Goal: Check status: Check status

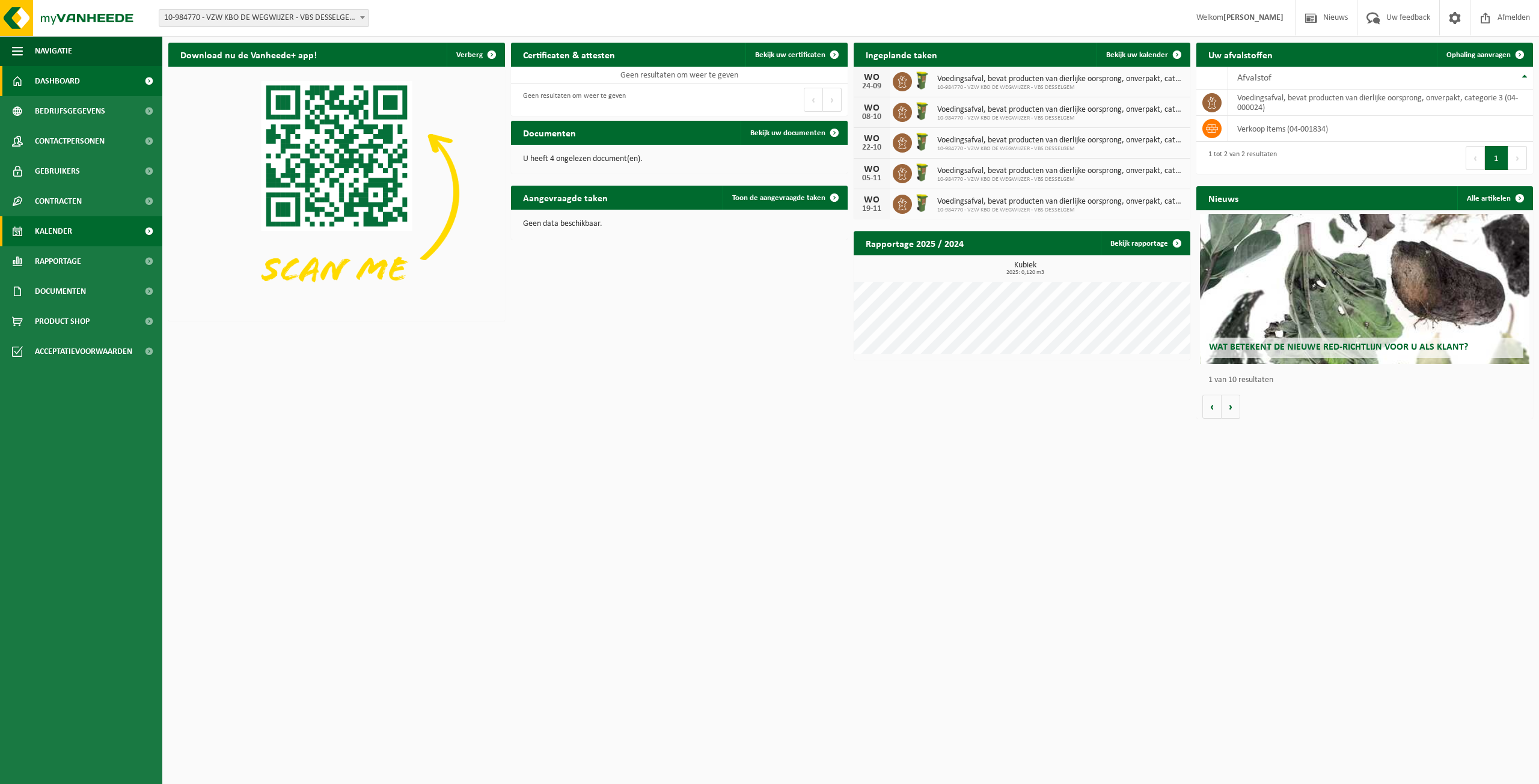
click at [84, 224] on link "Kalender" at bounding box center [81, 231] width 162 height 30
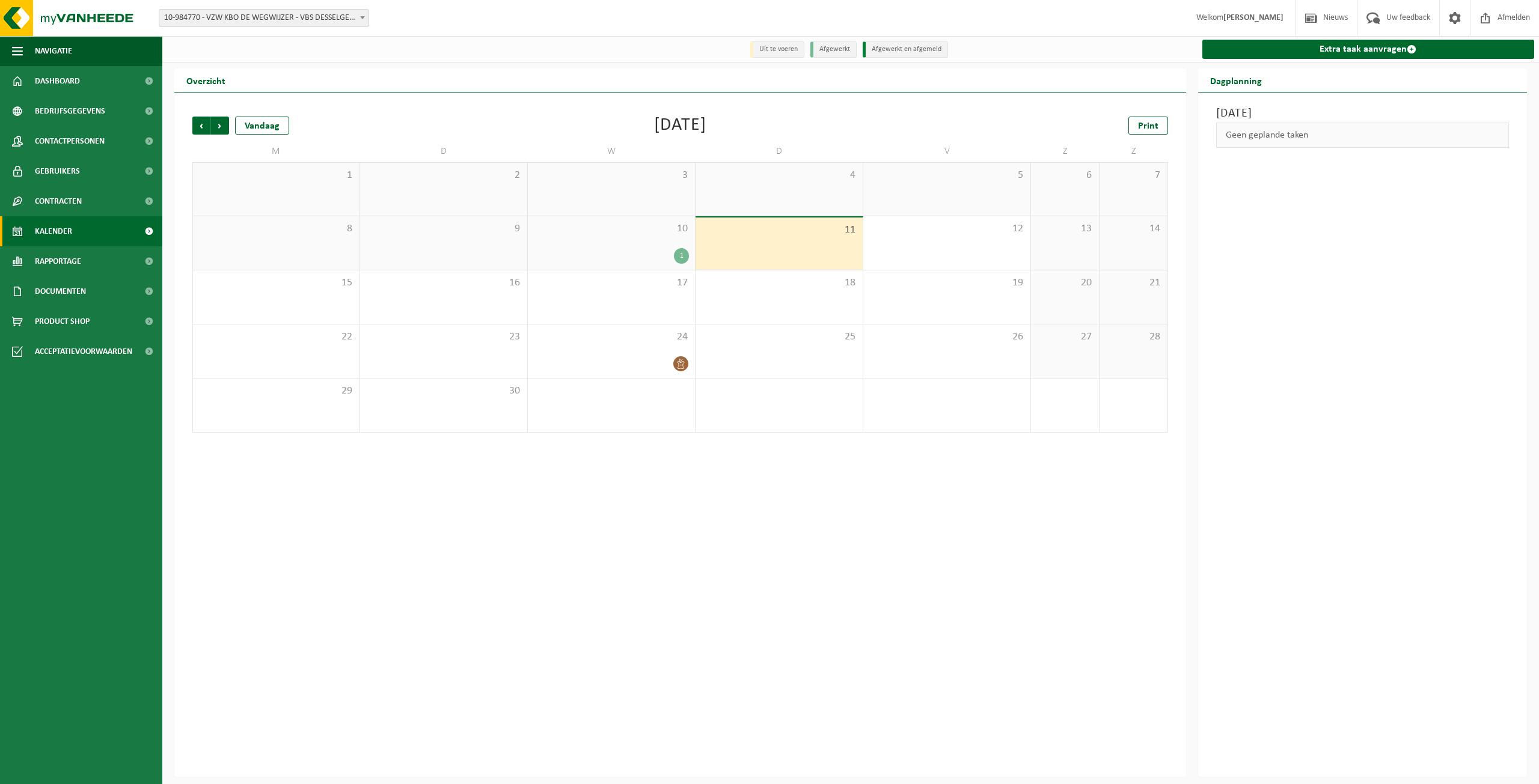
click at [646, 245] on div "10 1" at bounding box center [611, 243] width 167 height 54
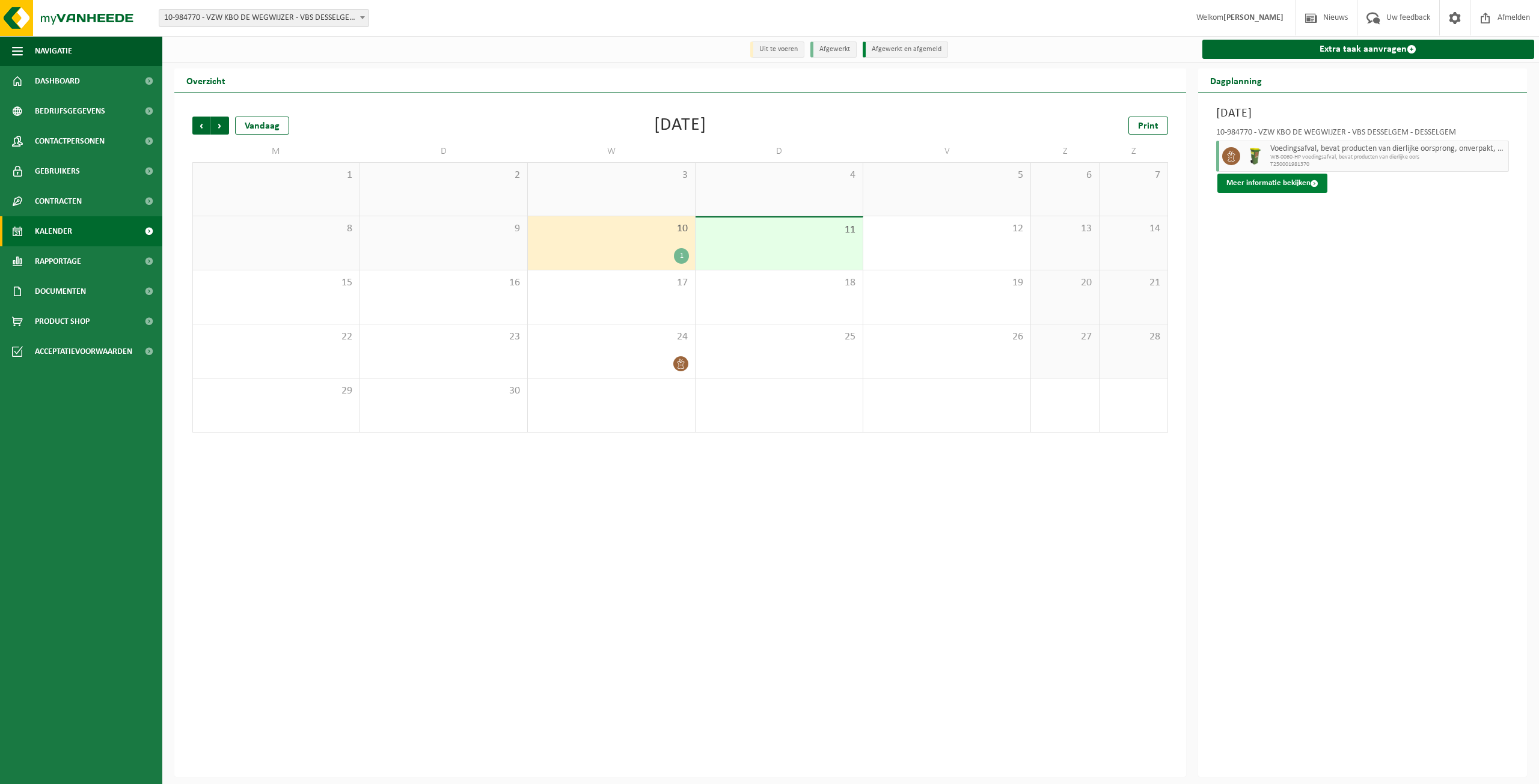
click at [1279, 185] on button "Meer informatie bekijken" at bounding box center [1272, 183] width 110 height 19
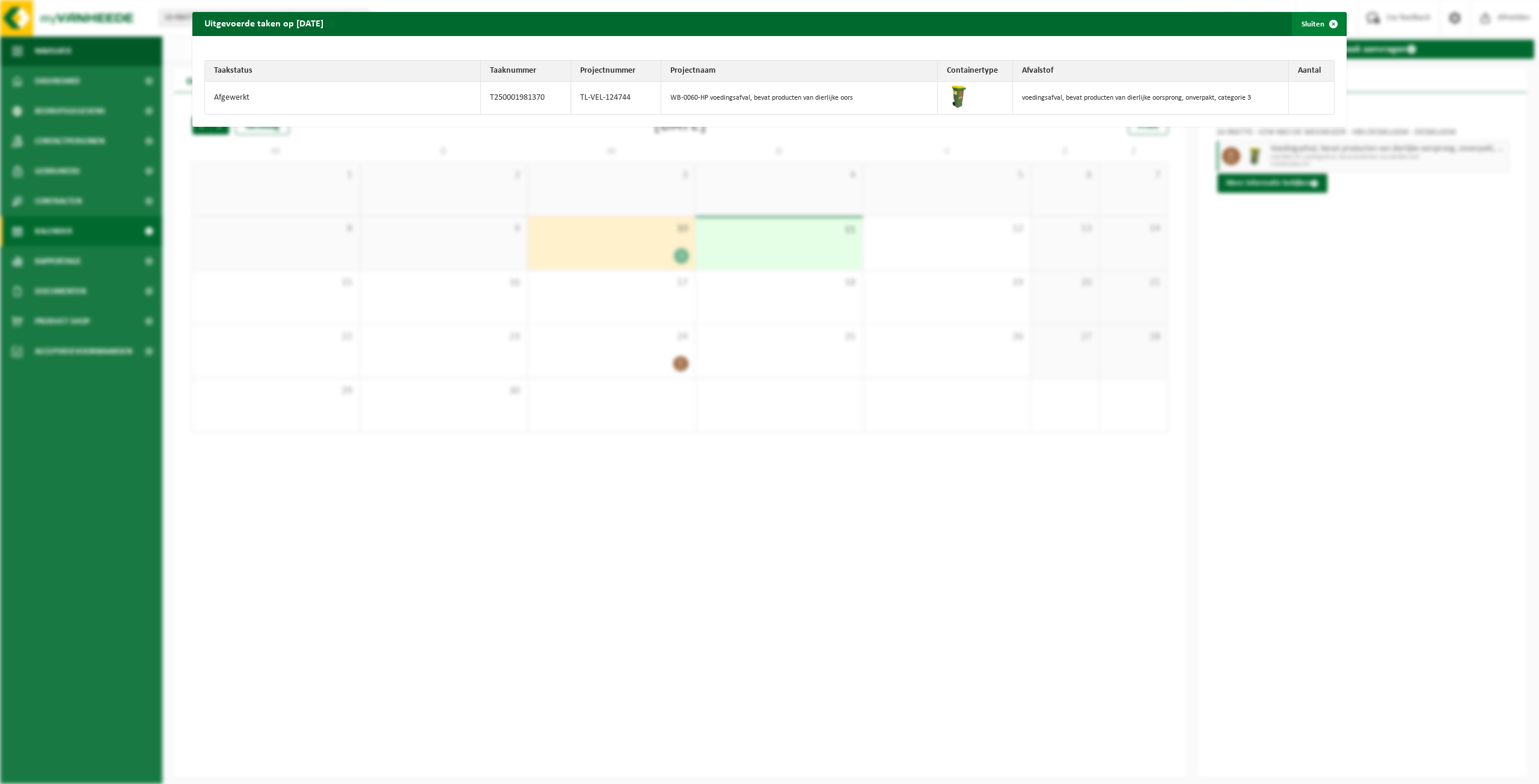
click at [1325, 24] on span "button" at bounding box center [1334, 24] width 24 height 24
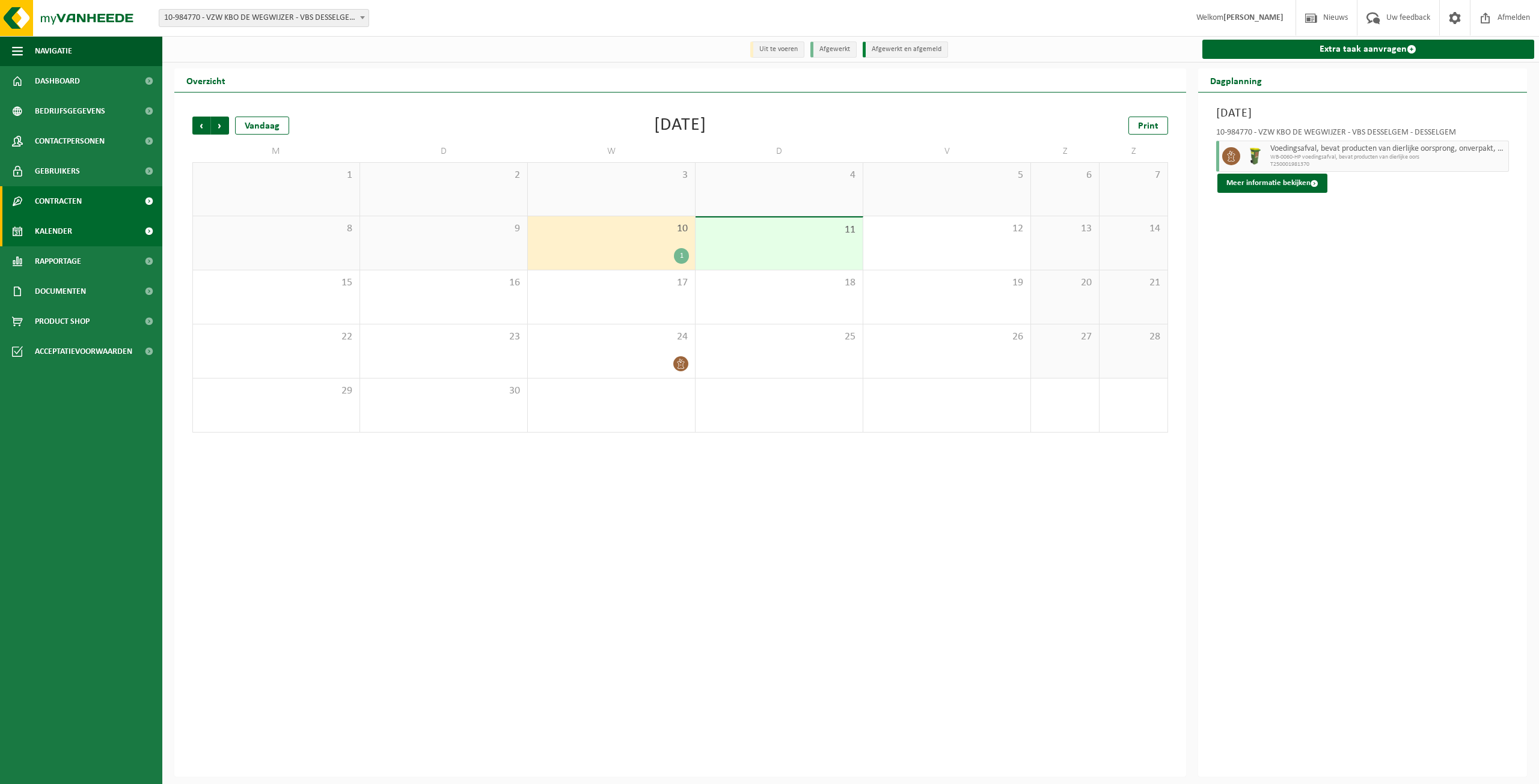
click at [74, 191] on span "Contracten" at bounding box center [58, 201] width 47 height 30
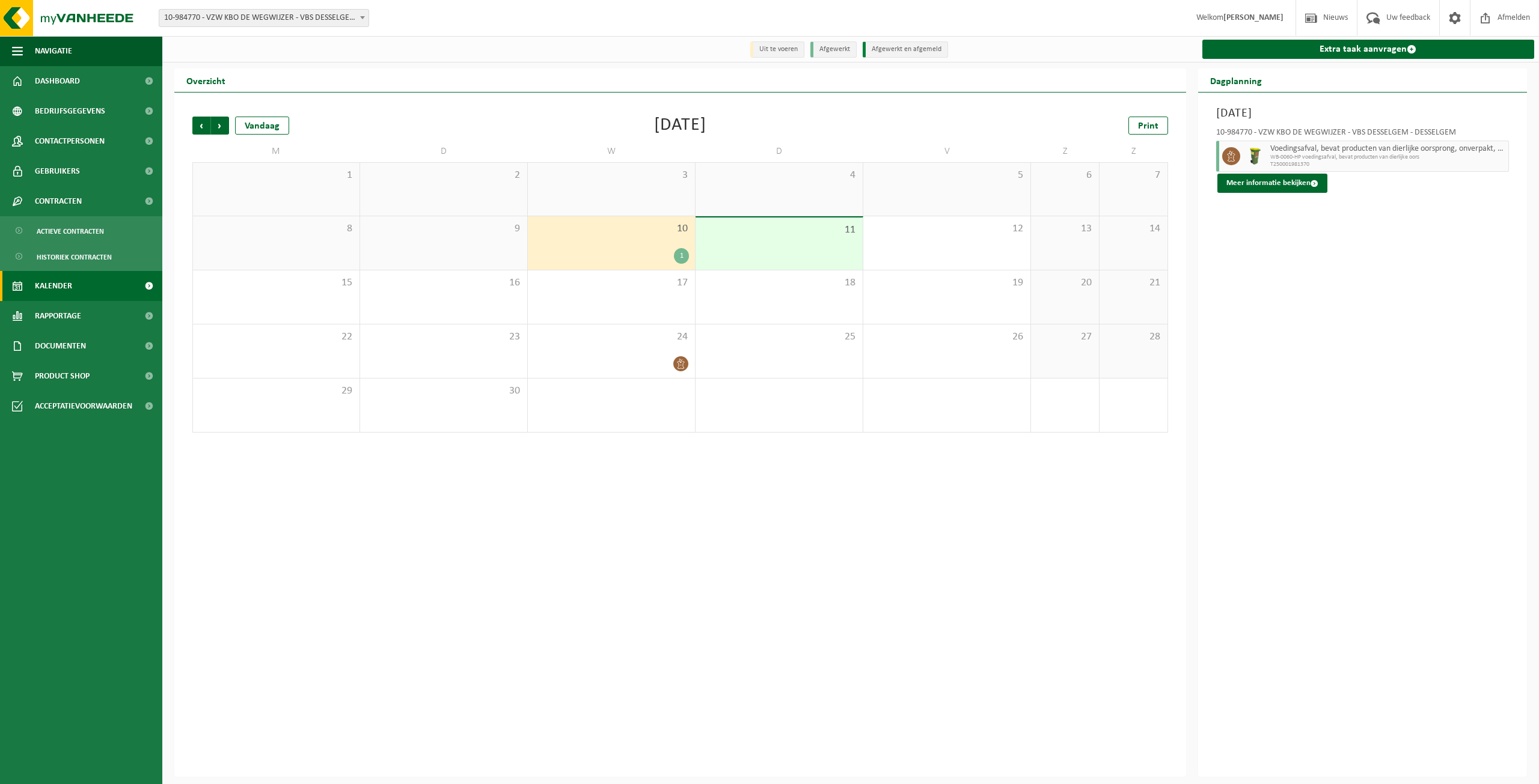
click at [81, 286] on link "Kalender" at bounding box center [81, 286] width 162 height 30
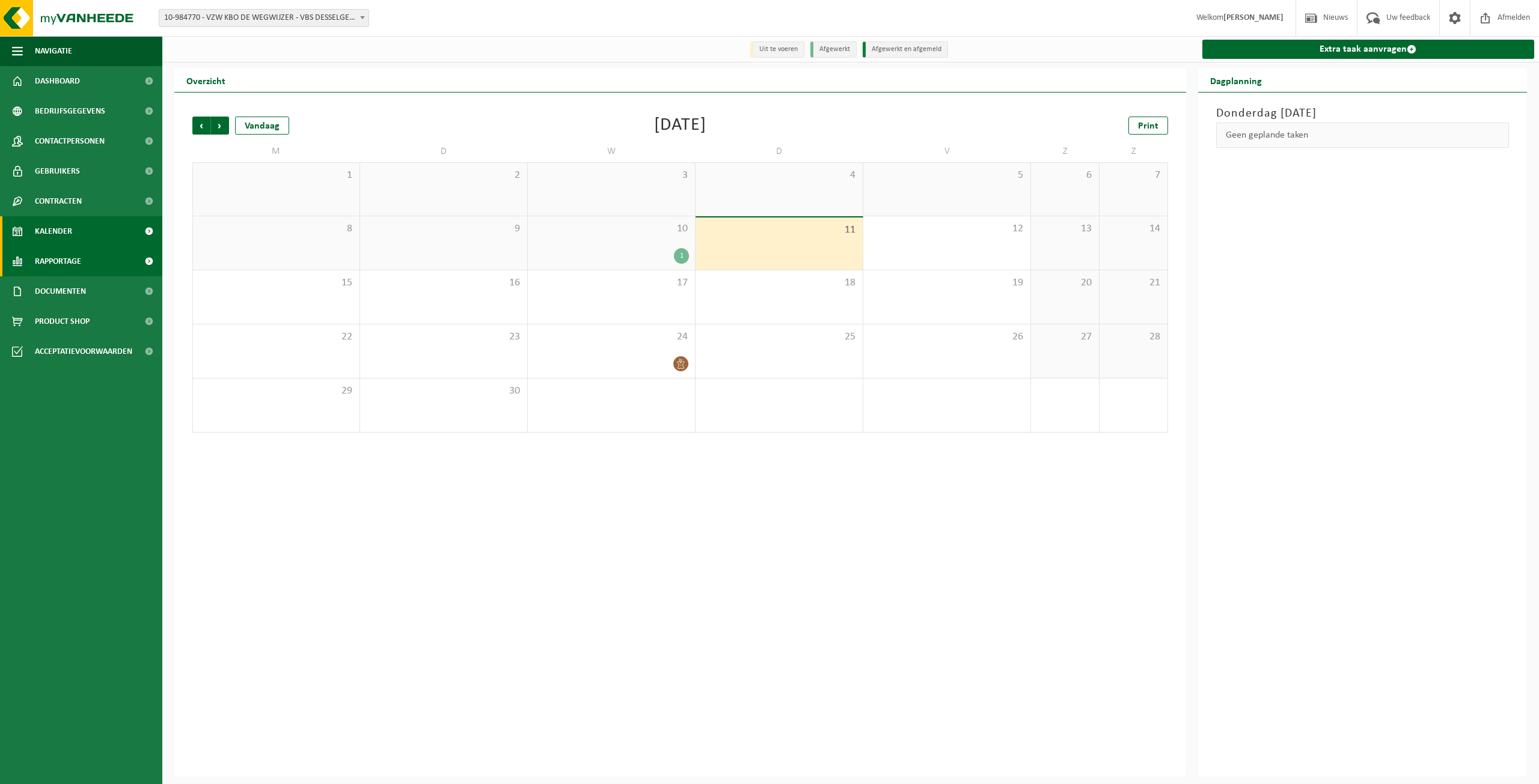
click at [89, 260] on link "Rapportage" at bounding box center [81, 261] width 162 height 30
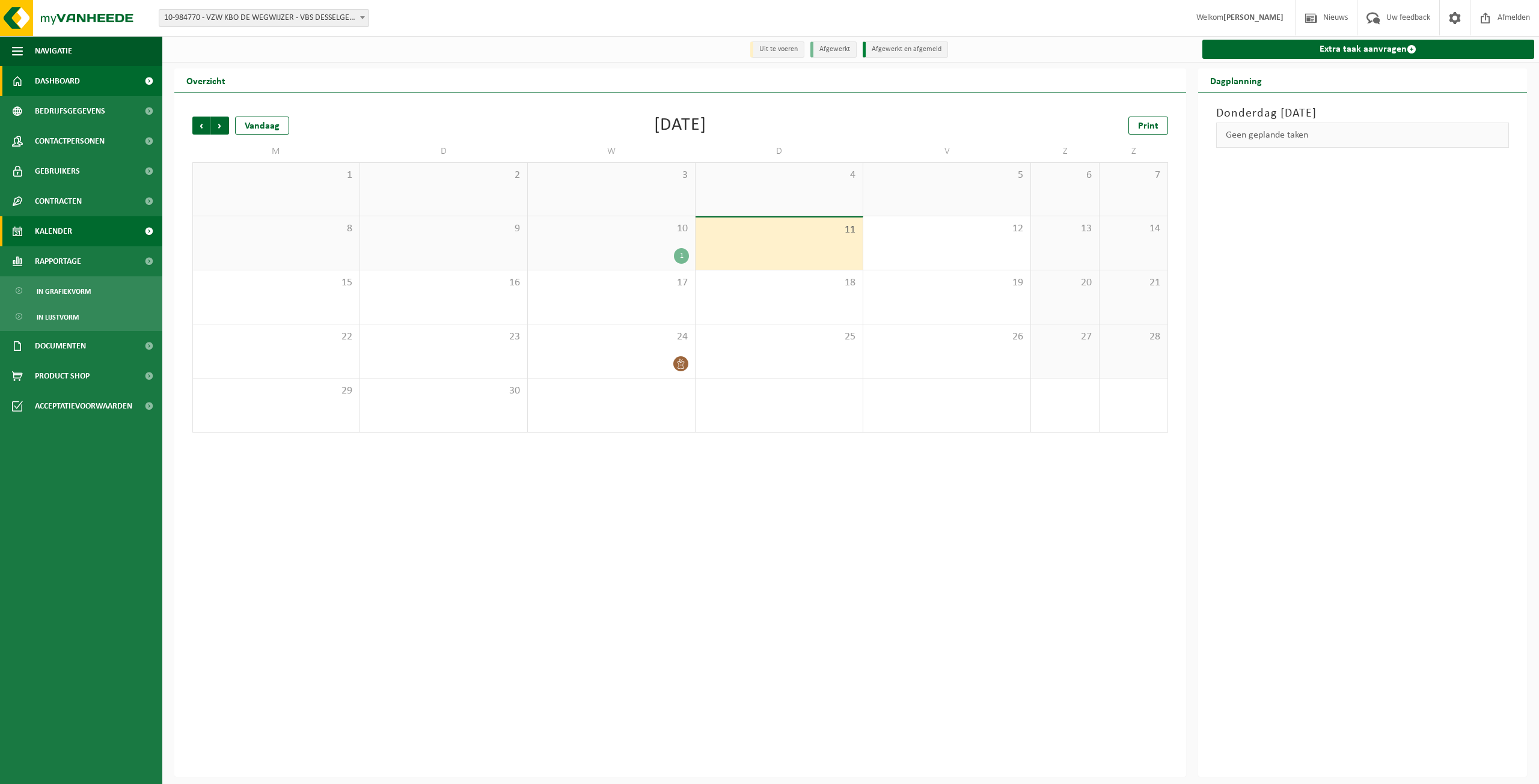
click at [75, 86] on span "Dashboard" at bounding box center [57, 81] width 45 height 30
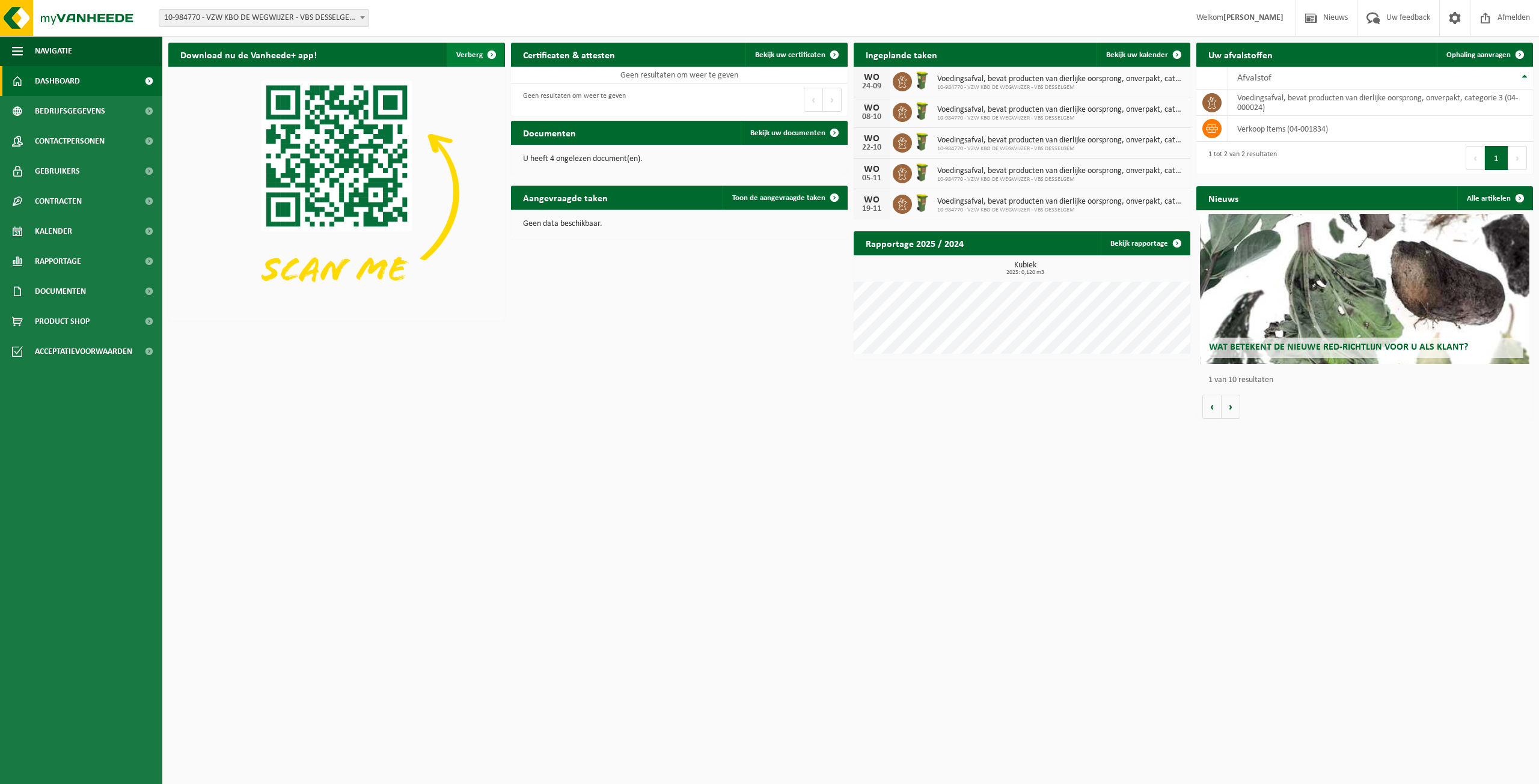
click at [495, 55] on span "button" at bounding box center [491, 55] width 24 height 24
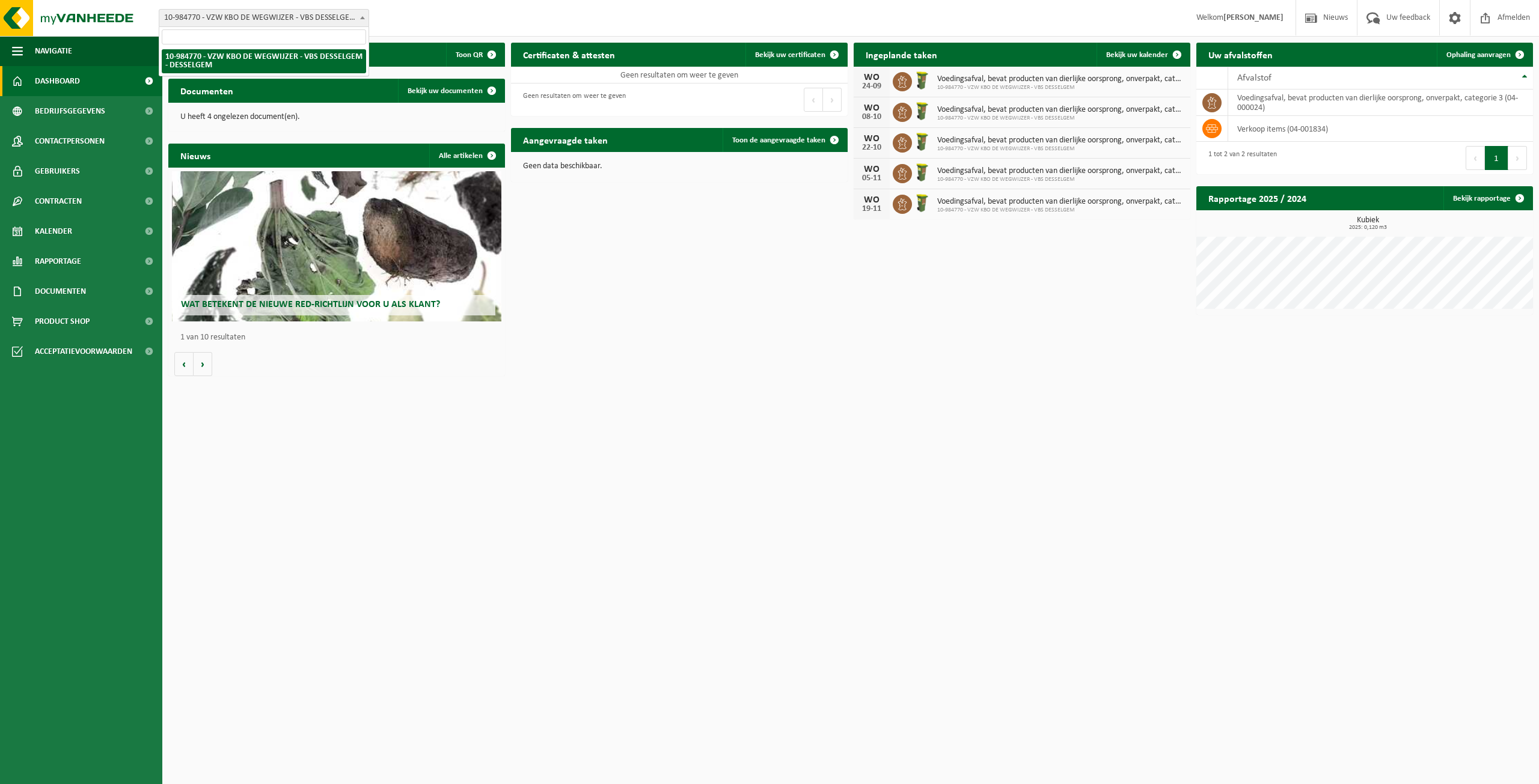
click at [364, 17] on b at bounding box center [362, 17] width 5 height 3
